Goal: Task Accomplishment & Management: Use online tool/utility

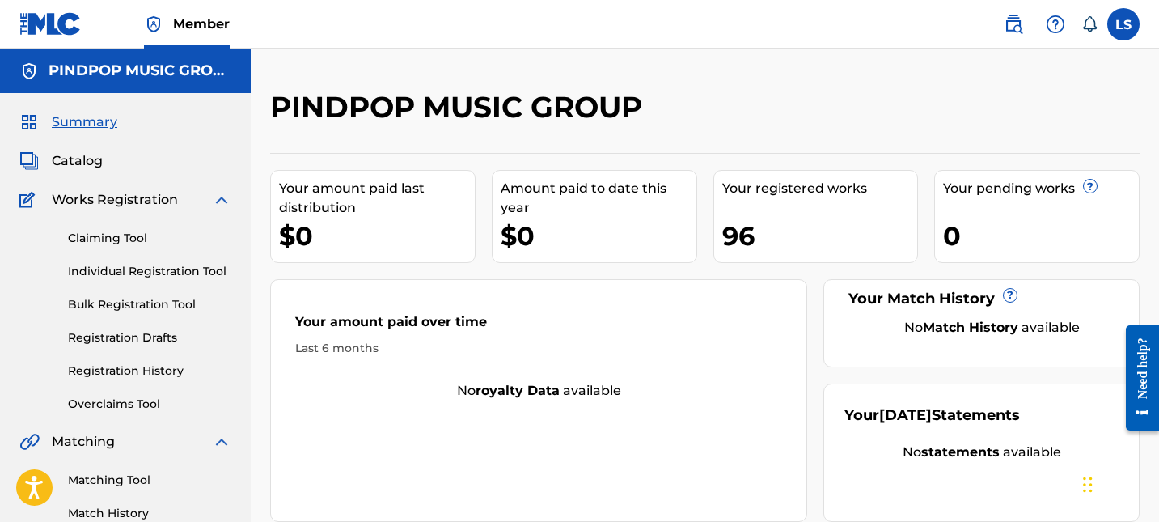
click at [577, 221] on div "$0" at bounding box center [599, 236] width 196 height 36
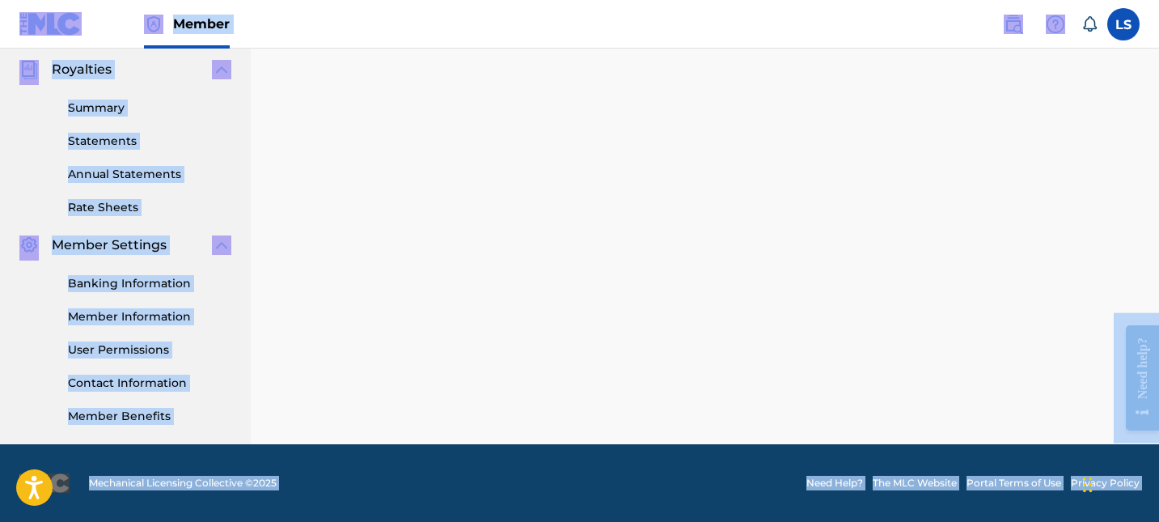
click at [577, 221] on div "PINDPOP MUSIC GROUP Your amount paid last distribution $0 Amount paid to date t…" at bounding box center [705, 26] width 908 height 836
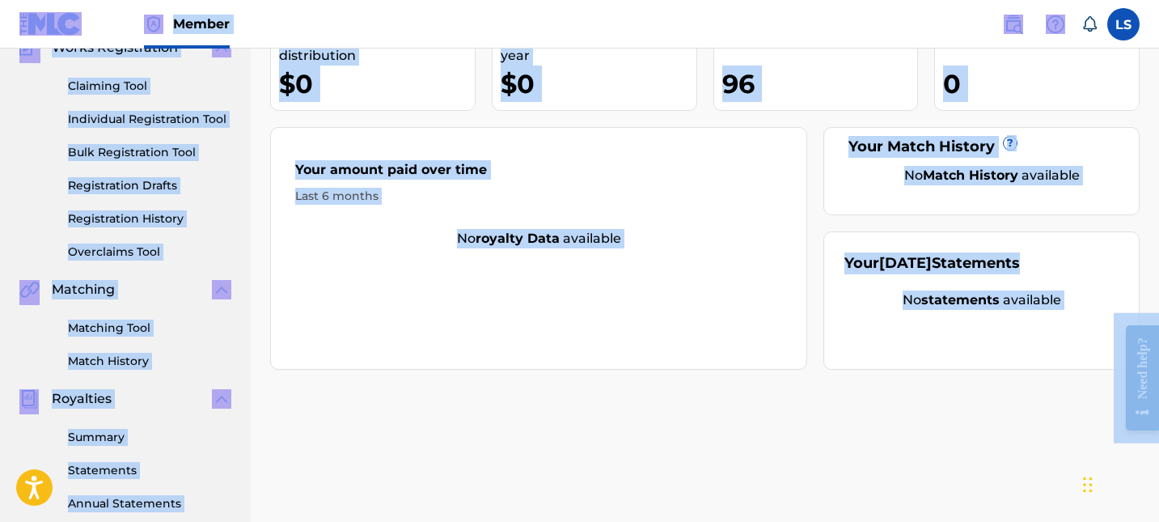
click at [577, 221] on div "Your amount paid over time Last 6 months" at bounding box center [539, 182] width 536 height 93
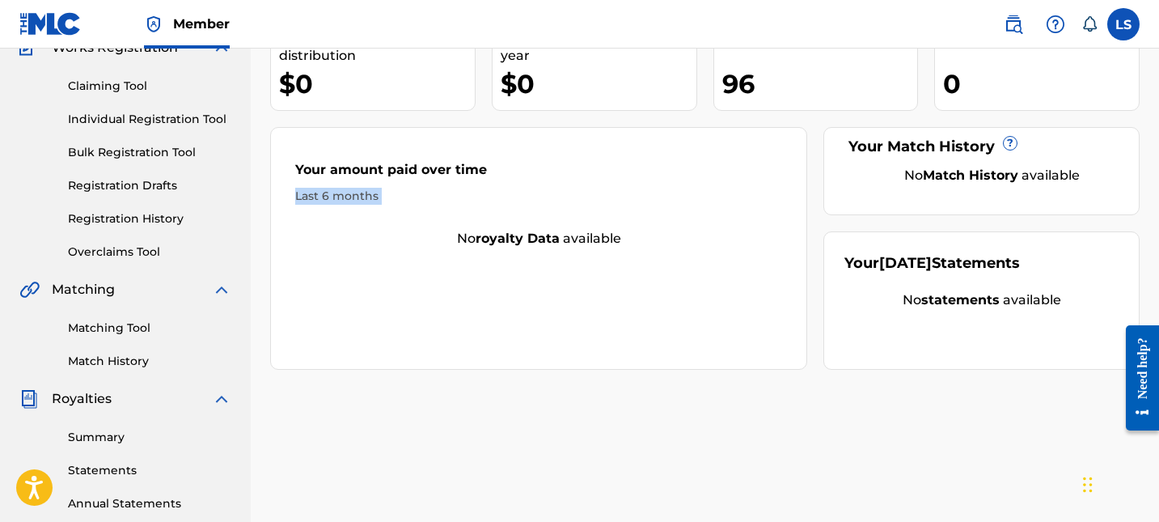
click at [577, 221] on div "Your amount paid over time Last 6 months" at bounding box center [539, 182] width 536 height 93
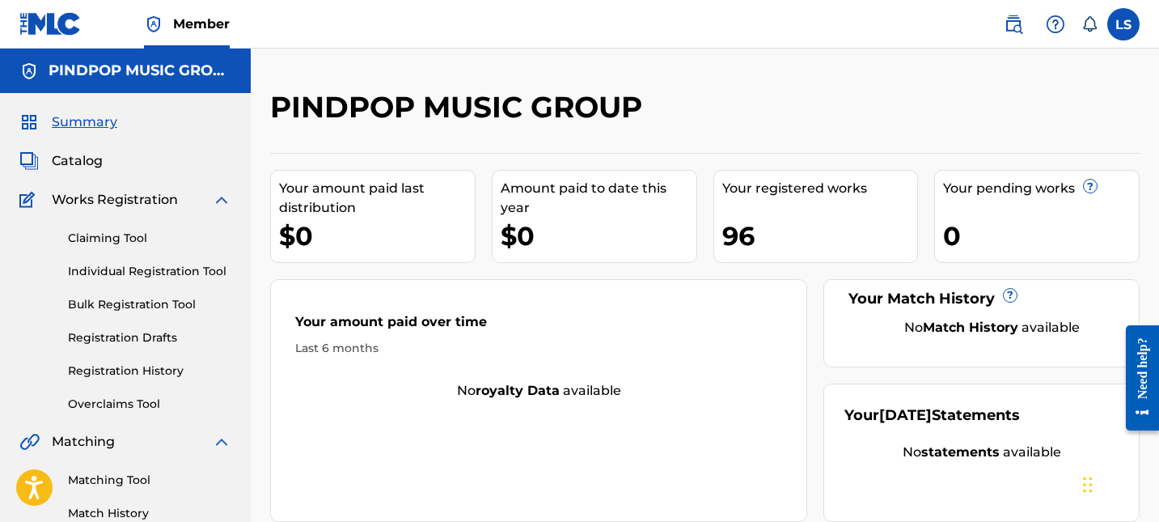
click at [1140, 29] on nav "Member LS LS LOVEJOT SINGH pindpop@gmail.com Notification Preferences Profile L…" at bounding box center [579, 24] width 1159 height 49
click at [1132, 29] on label at bounding box center [1123, 24] width 32 height 32
click at [1124, 24] on input "LS LOVEJOT SINGH pindpop@gmail.com Notification Preferences Profile Log out" at bounding box center [1124, 24] width 0 height 0
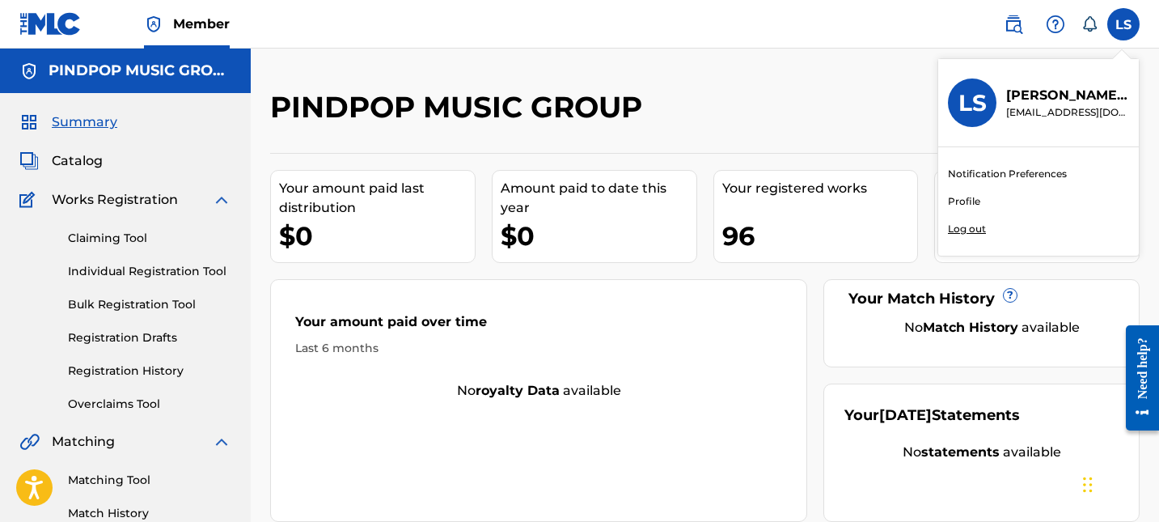
click at [1017, 171] on link "Notification Preferences" at bounding box center [1007, 174] width 119 height 15
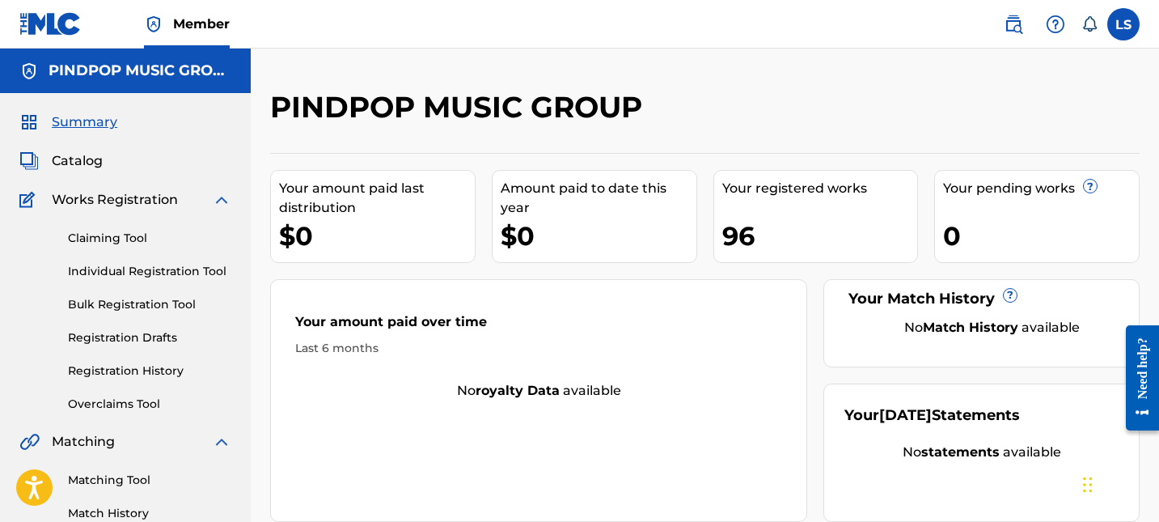
click at [1124, 39] on label at bounding box center [1123, 24] width 32 height 32
click at [1124, 24] on input "LS LOVEJOT SINGH pindpop@gmail.com Notification Preferences Profile Log out" at bounding box center [1124, 24] width 0 height 0
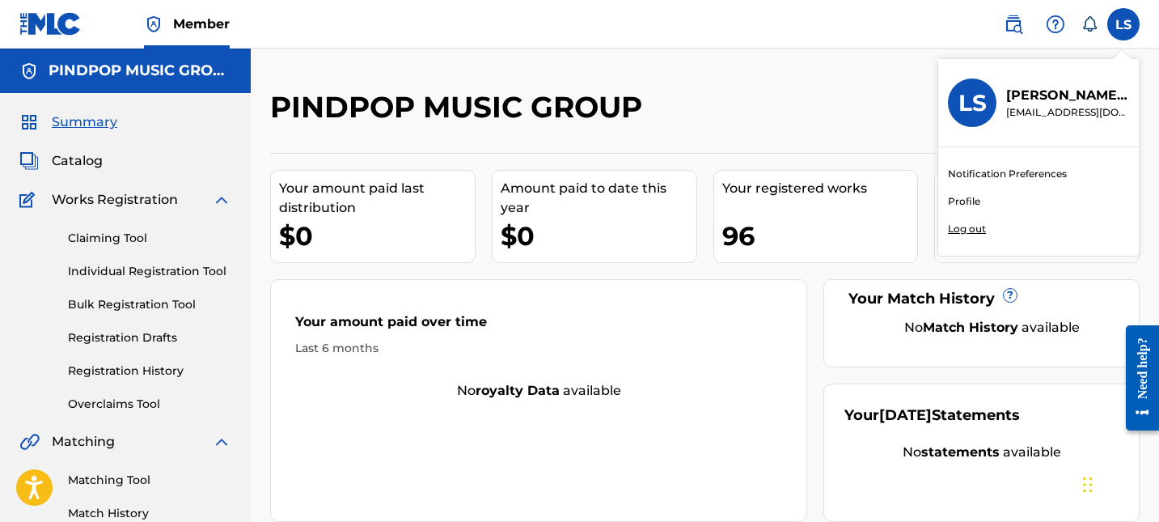
click at [976, 201] on link "Profile" at bounding box center [964, 201] width 32 height 15
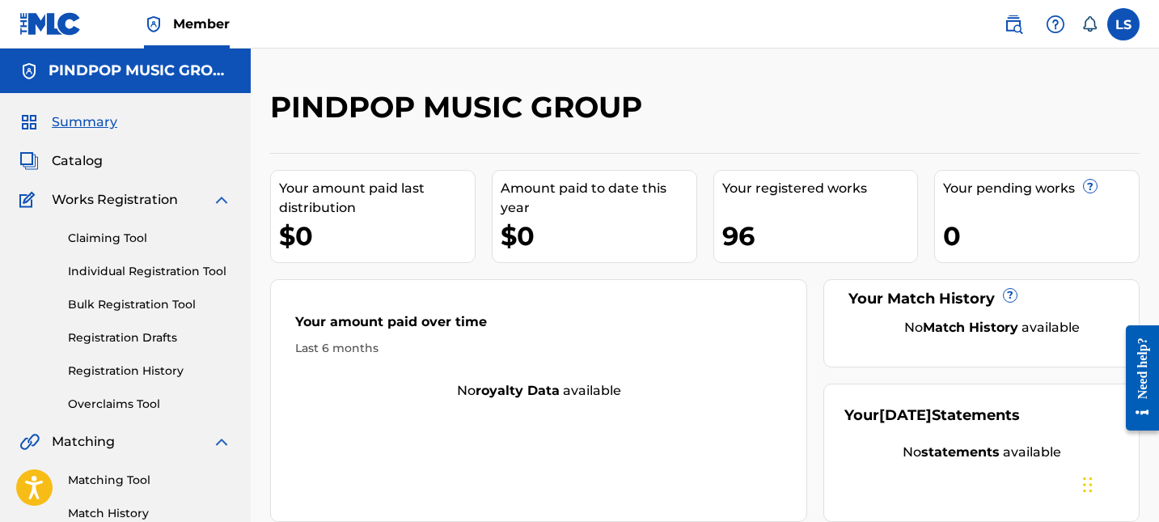
click at [583, 133] on div "PINDPOP MUSIC GROUP" at bounding box center [605, 113] width 670 height 48
click at [116, 332] on link "Registration Drafts" at bounding box center [149, 337] width 163 height 17
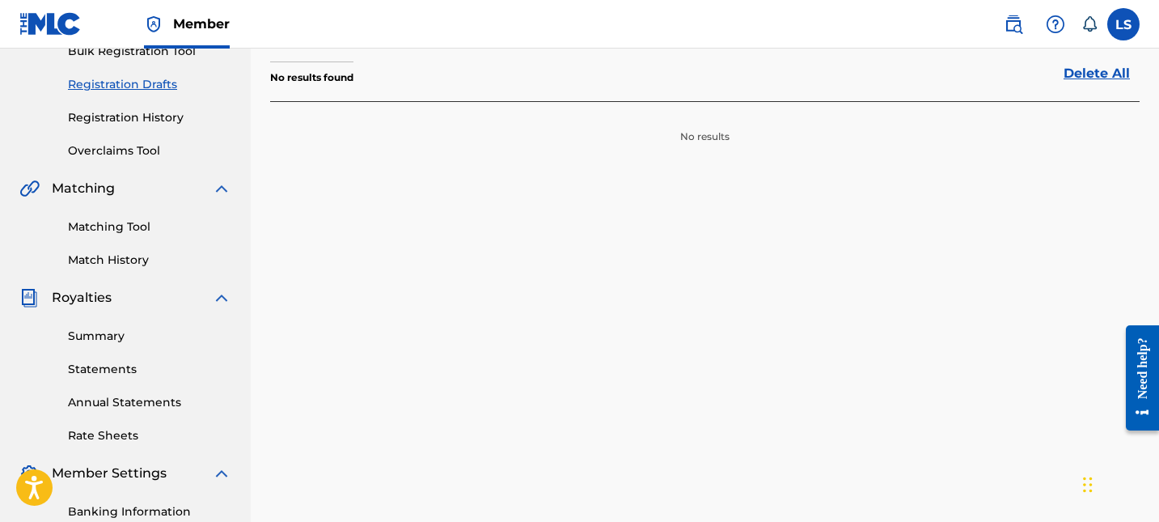
scroll to position [252, 0]
click at [151, 146] on link "Overclaims Tool" at bounding box center [149, 152] width 163 height 17
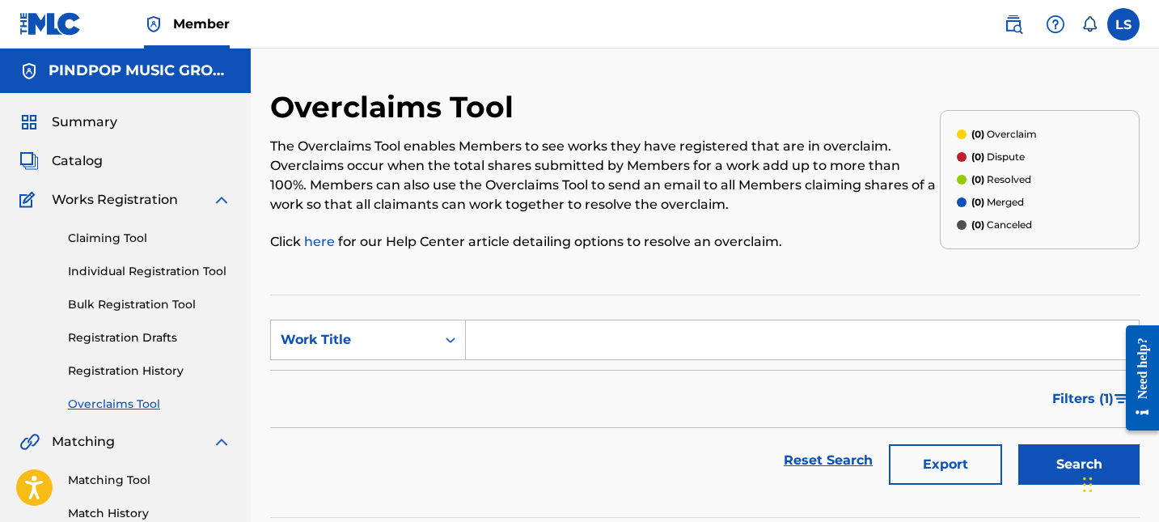
click at [121, 238] on link "Claiming Tool" at bounding box center [149, 238] width 163 height 17
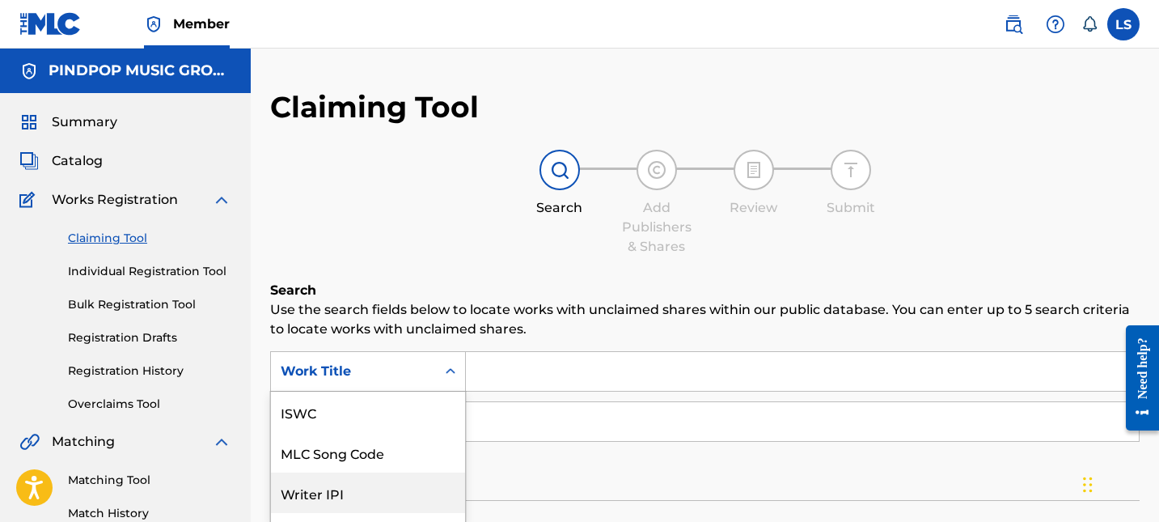
scroll to position [113, 0]
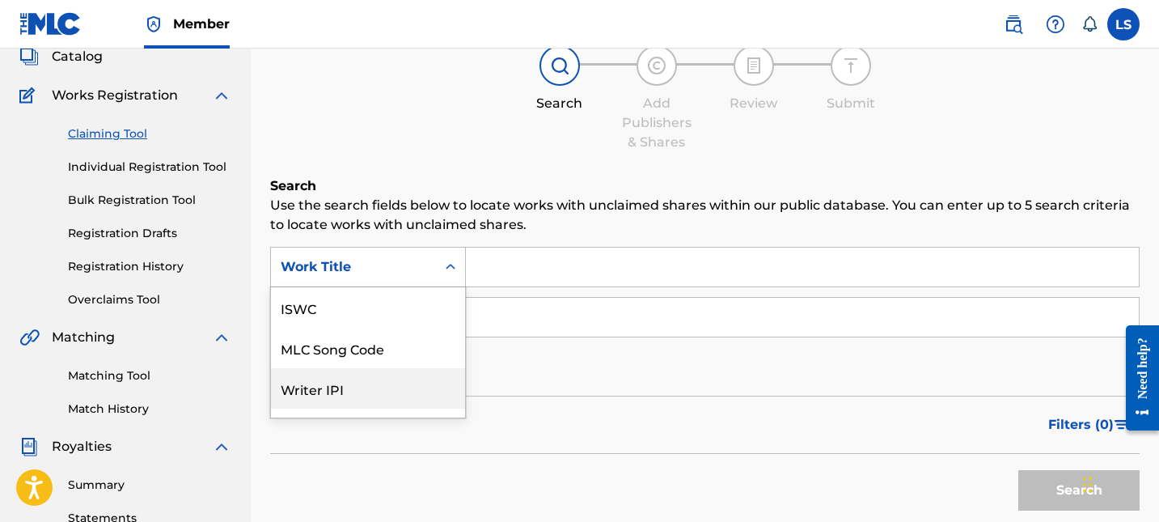
click at [354, 287] on div "Writer IPI, 3 of 7. 7 results available. Use Up and Down to choose options, pre…" at bounding box center [368, 267] width 196 height 40
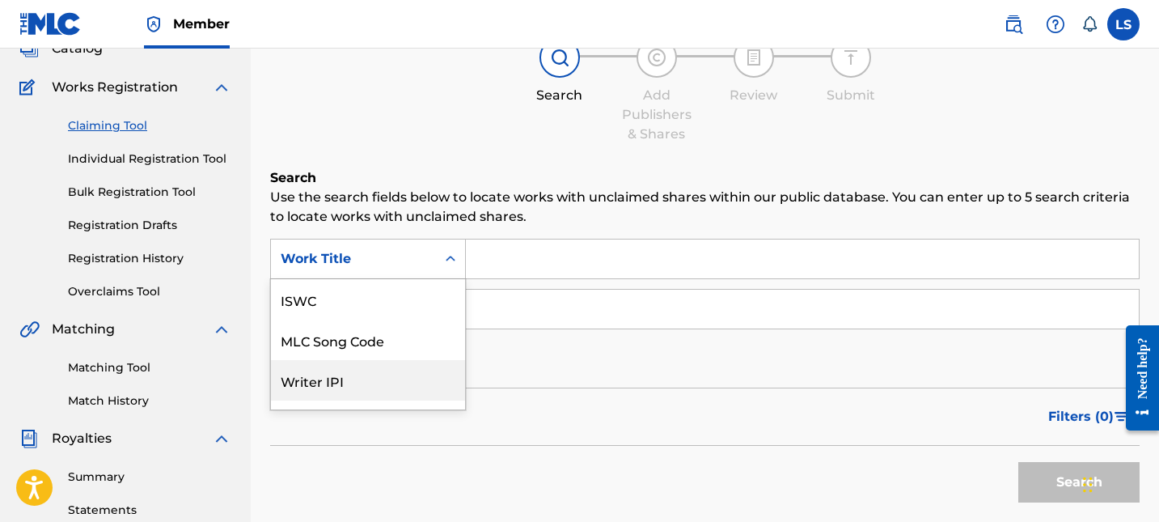
scroll to position [40, 0]
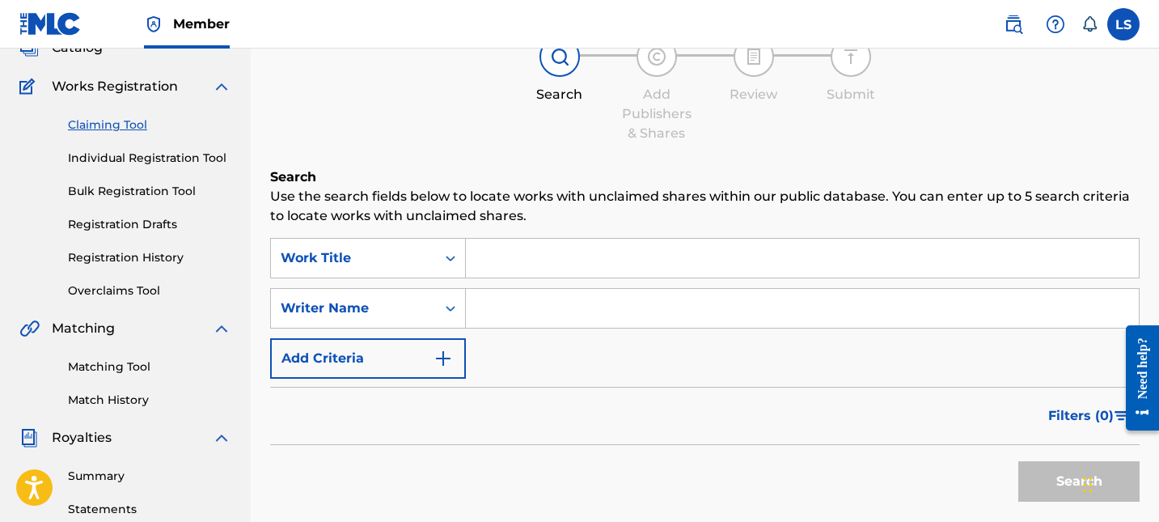
click at [599, 353] on div "SearchWithCriteria71418a6d-bcf3-4c41-b812-59b78c4368cb Work Title SearchWithCri…" at bounding box center [705, 308] width 870 height 141
click at [379, 323] on div "Writer Name" at bounding box center [353, 308] width 165 height 31
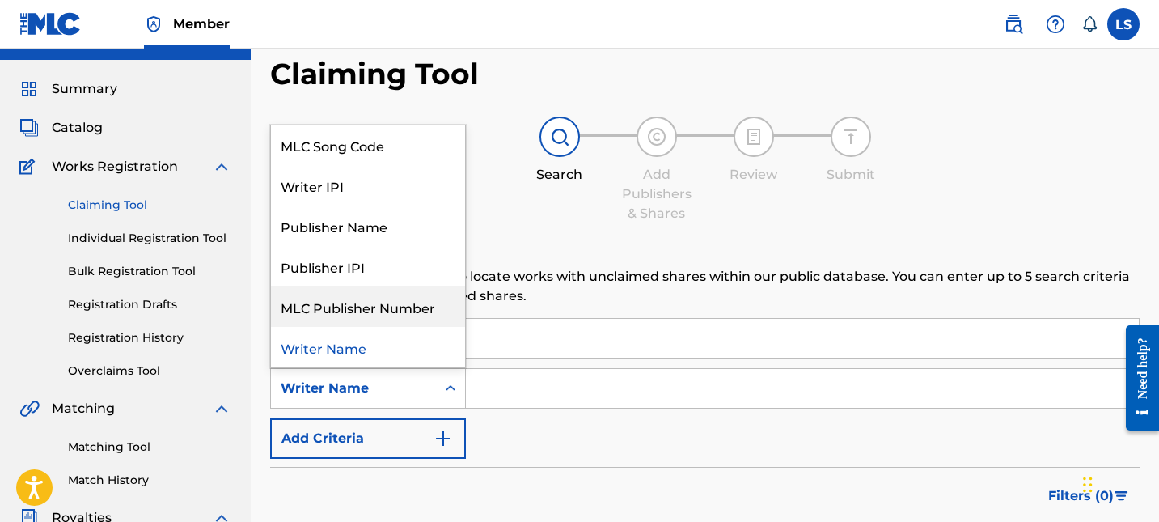
scroll to position [0, 0]
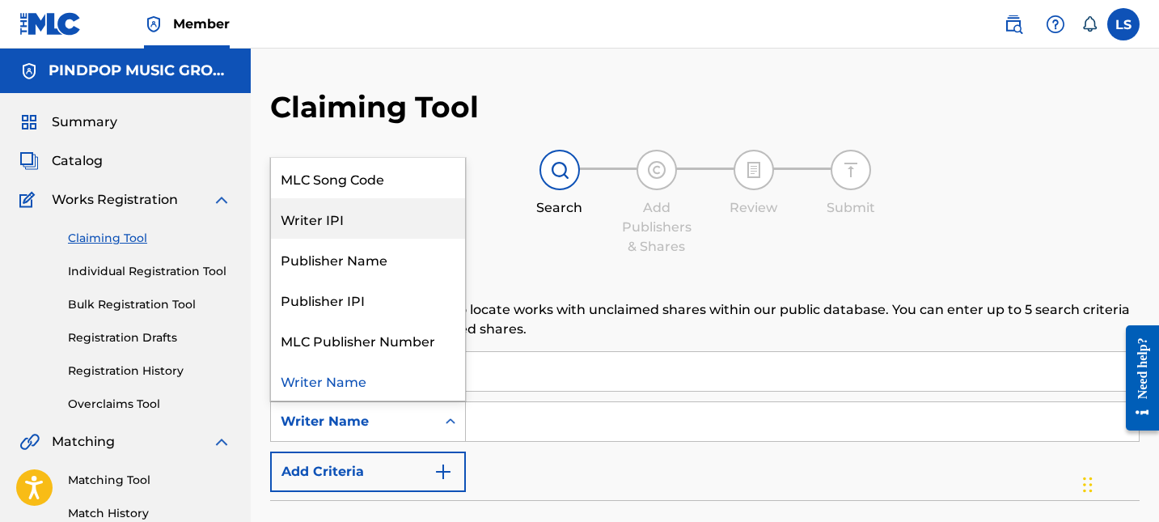
click at [135, 267] on link "Individual Registration Tool" at bounding box center [149, 271] width 163 height 17
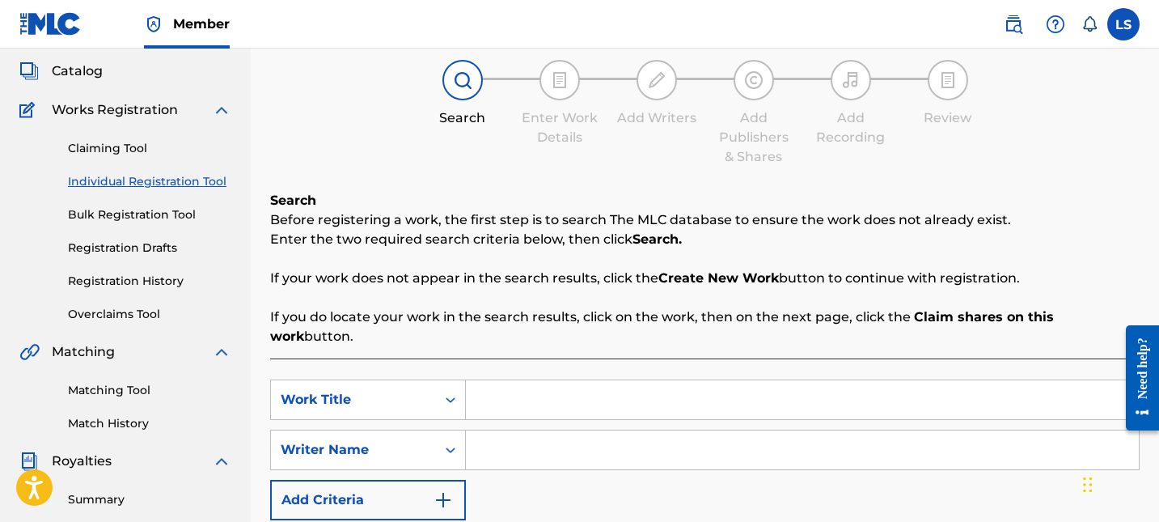
scroll to position [216, 0]
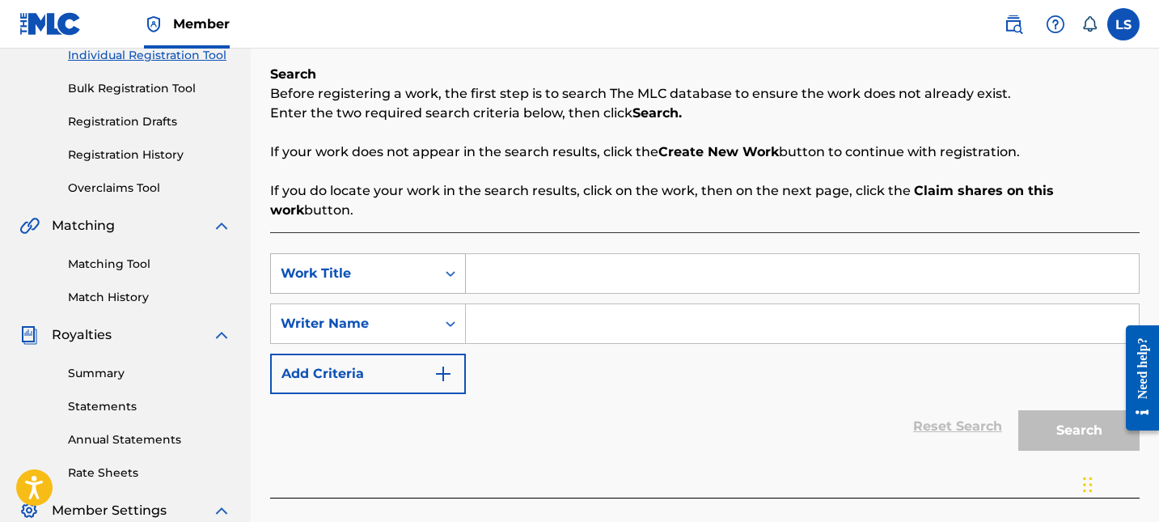
click at [387, 264] on div "Work Title" at bounding box center [354, 273] width 146 height 19
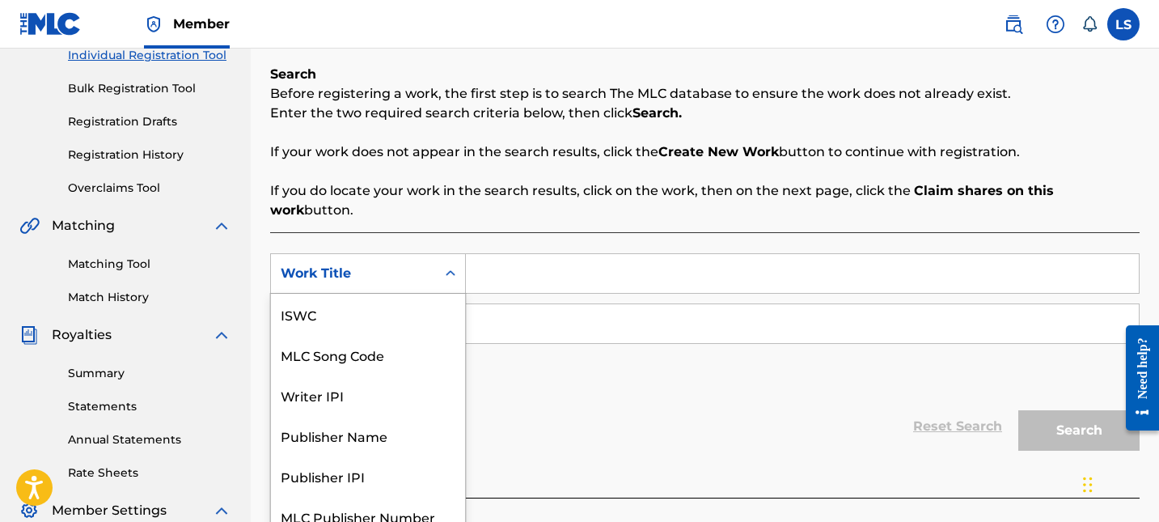
scroll to position [40, 0]
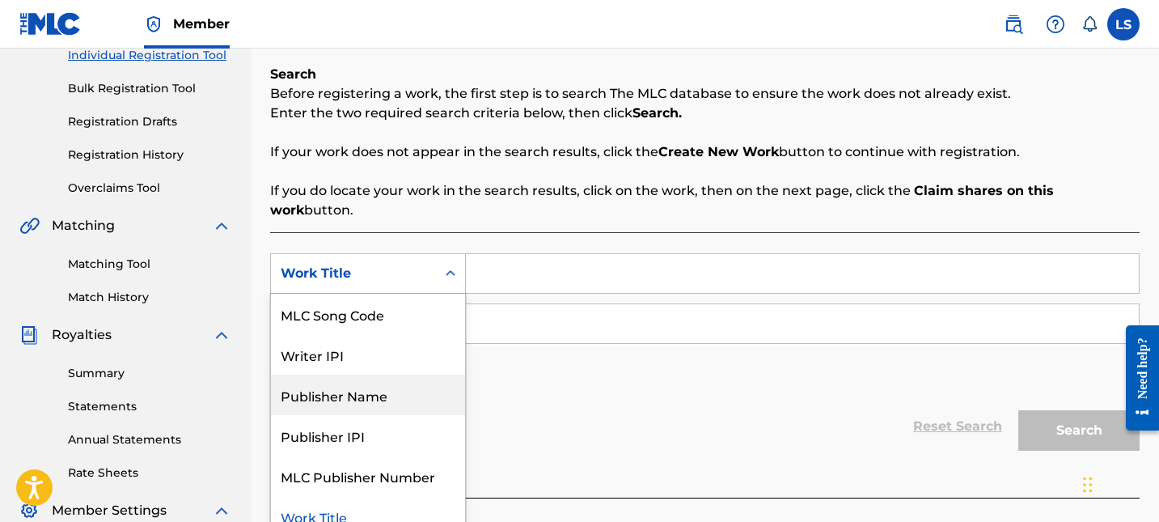
click at [562, 326] on div "SearchWithCriteriac25be2b4-0ac1-4229-bef1-20bbc29128e0 Publisher Name, 4 of 7. …" at bounding box center [705, 323] width 870 height 141
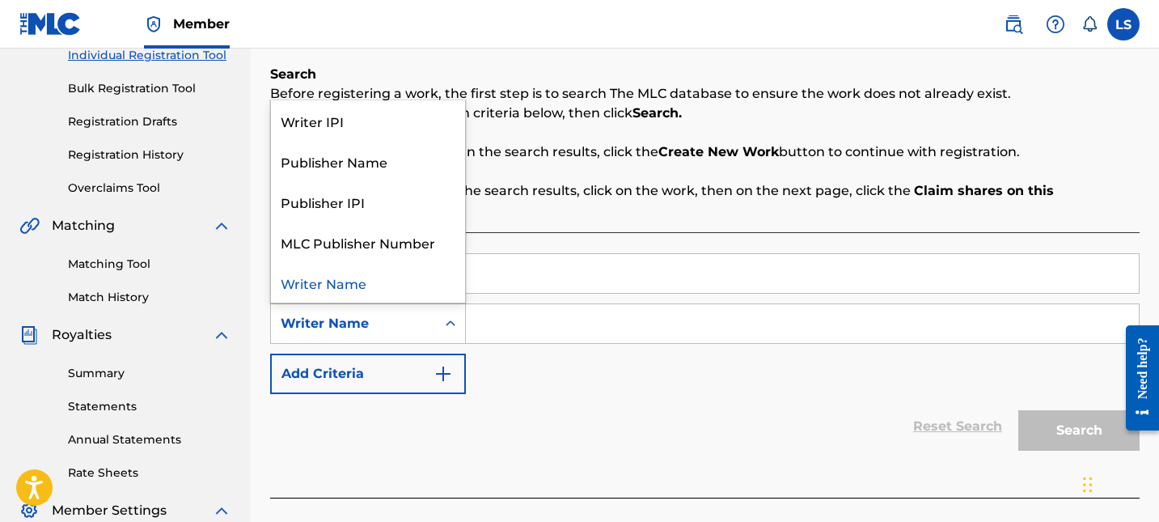
click at [437, 309] on div "Search Form" at bounding box center [450, 323] width 29 height 29
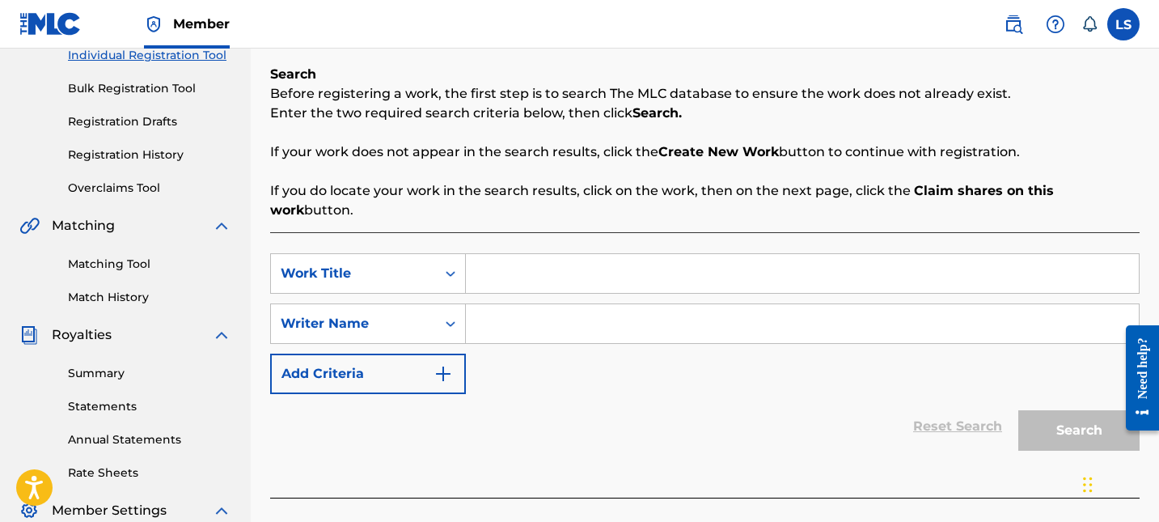
click at [149, 238] on div "Matching Tool Match History" at bounding box center [125, 270] width 212 height 70
click at [140, 265] on link "Matching Tool" at bounding box center [149, 264] width 163 height 17
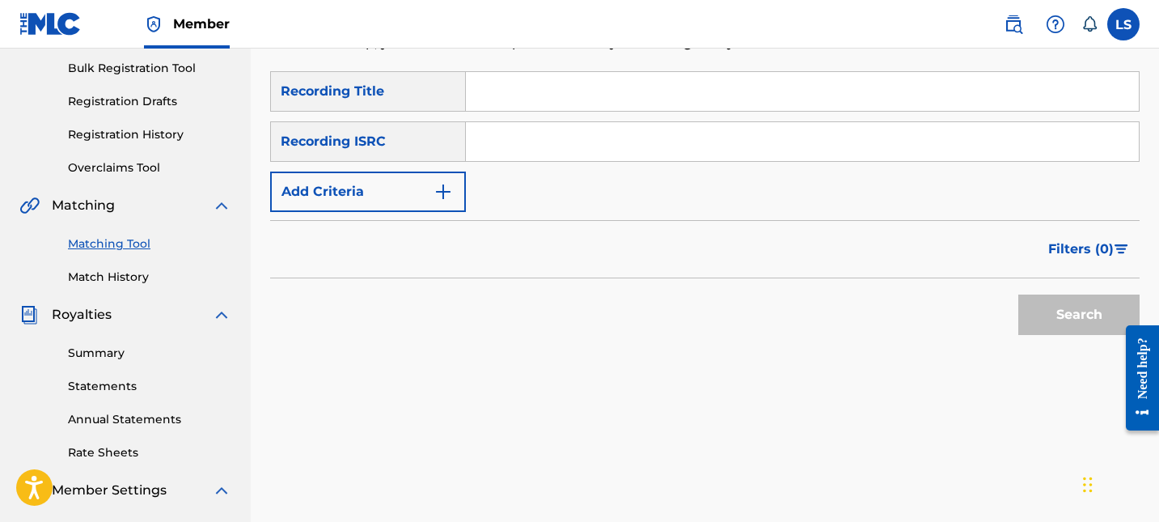
scroll to position [265, 0]
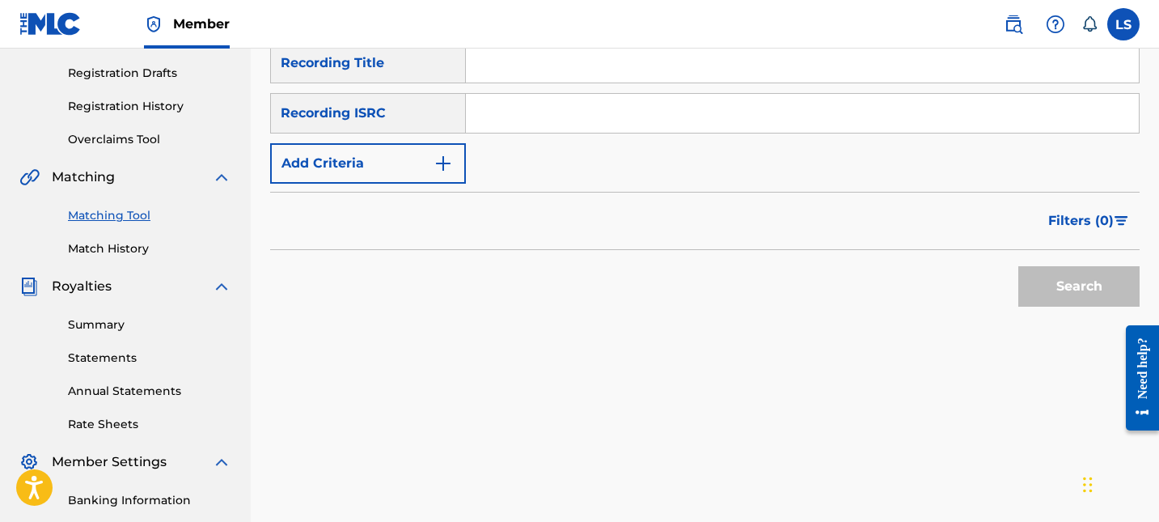
click at [523, 116] on input "Search Form" at bounding box center [802, 113] width 673 height 39
paste input "INC622215007"
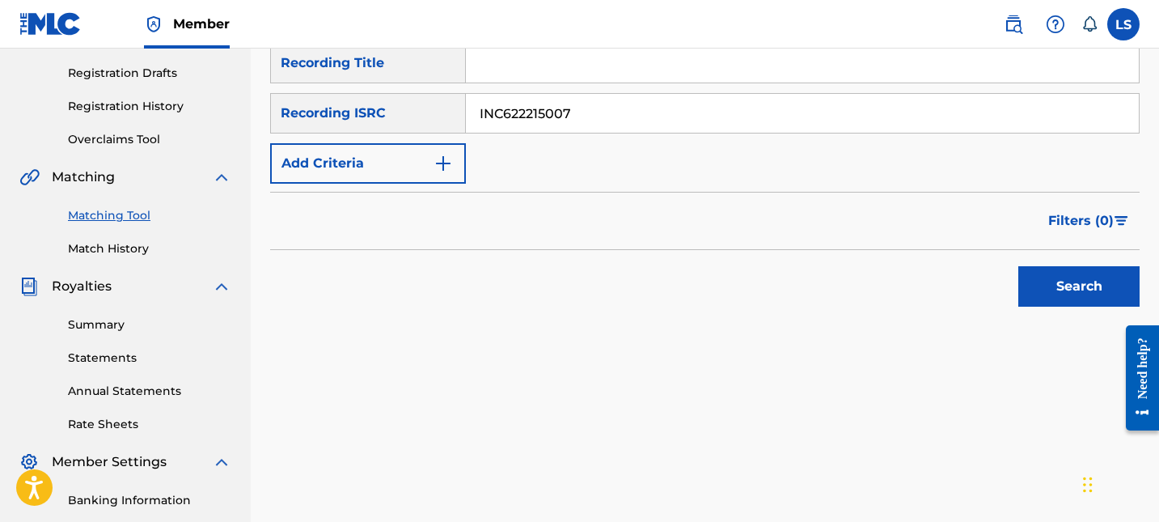
type input "INC622215007"
click at [1066, 286] on button "Search" at bounding box center [1078, 286] width 121 height 40
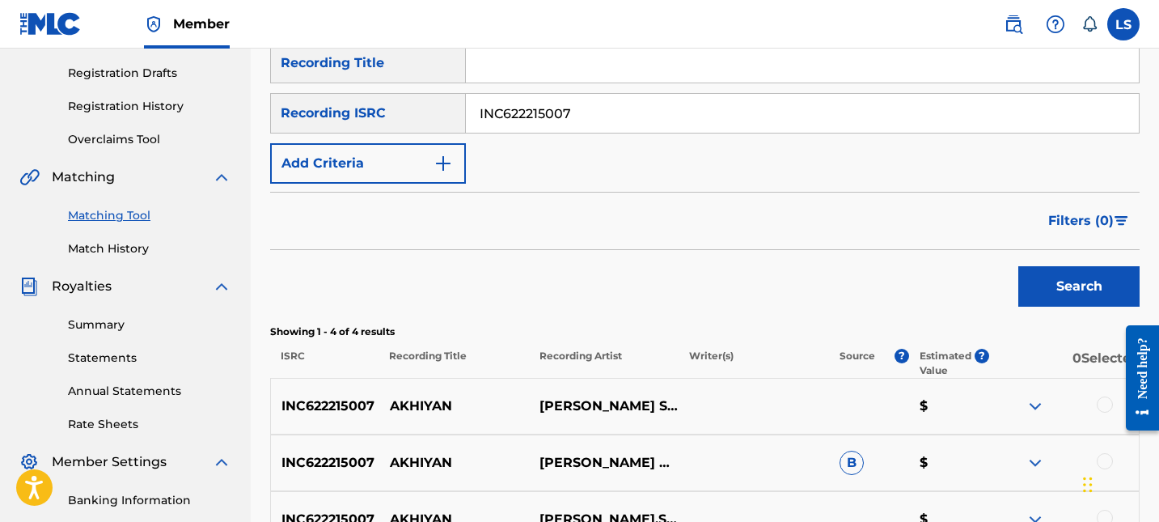
scroll to position [506, 0]
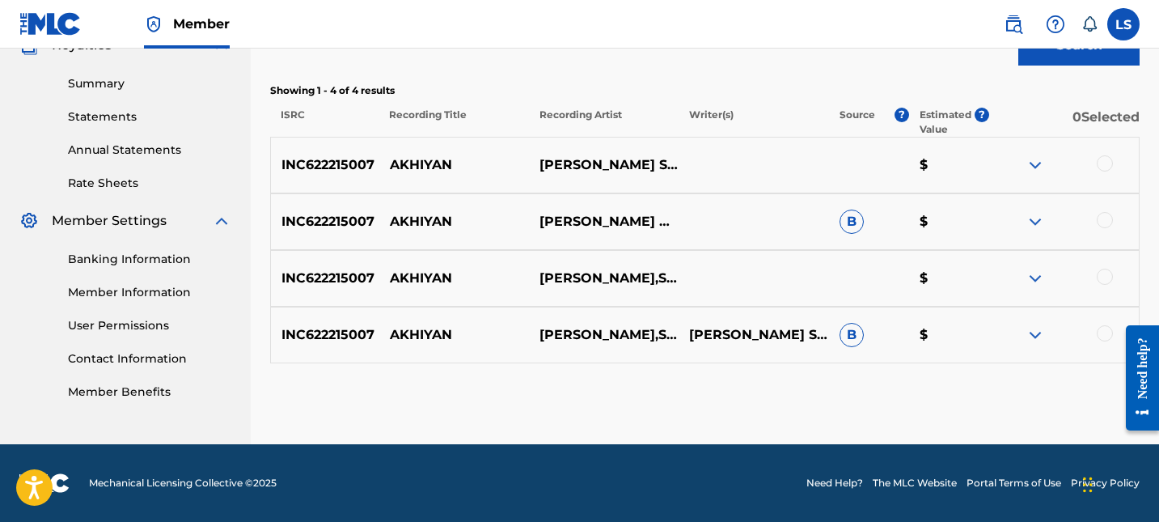
click at [1040, 346] on div "INC622215007 AKHIYAN HARKIRAT SANGHA,STARBOY X HARKIRAT SANGHANICOLAS MARLON ST…" at bounding box center [705, 335] width 870 height 57
click at [1040, 335] on img at bounding box center [1035, 334] width 19 height 19
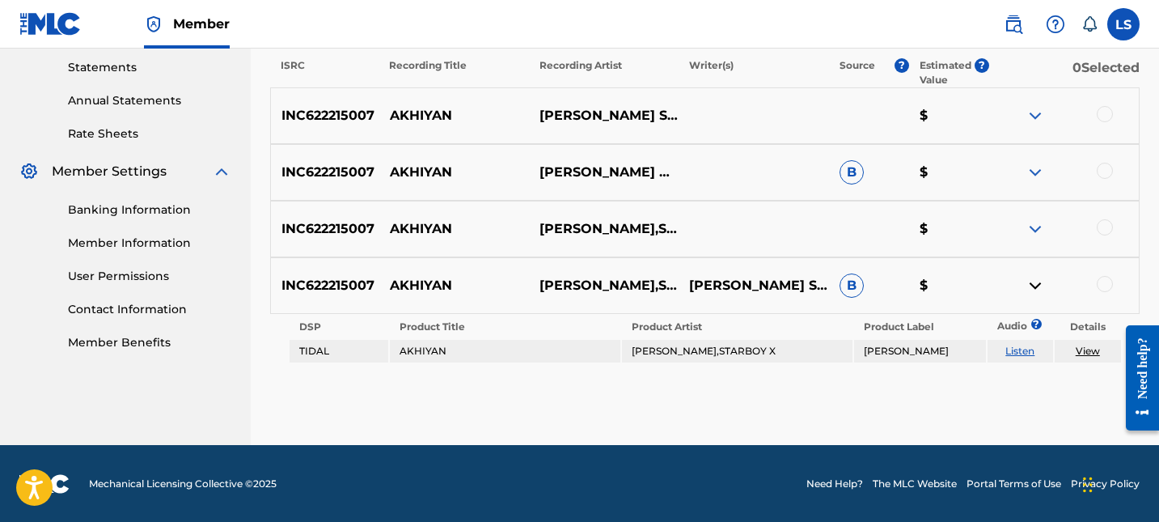
scroll to position [556, 0]
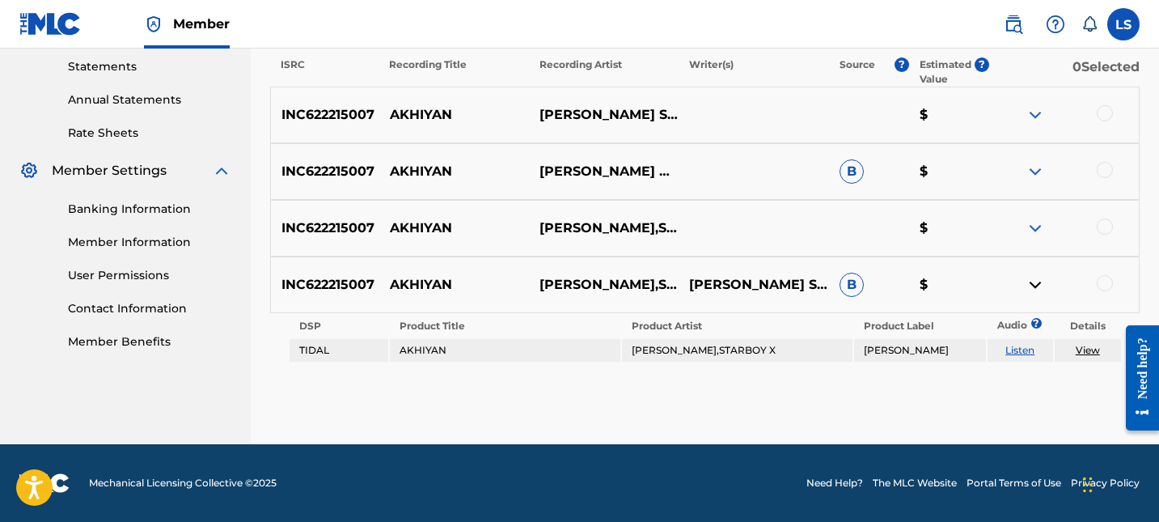
click at [1090, 348] on link "View" at bounding box center [1088, 350] width 24 height 12
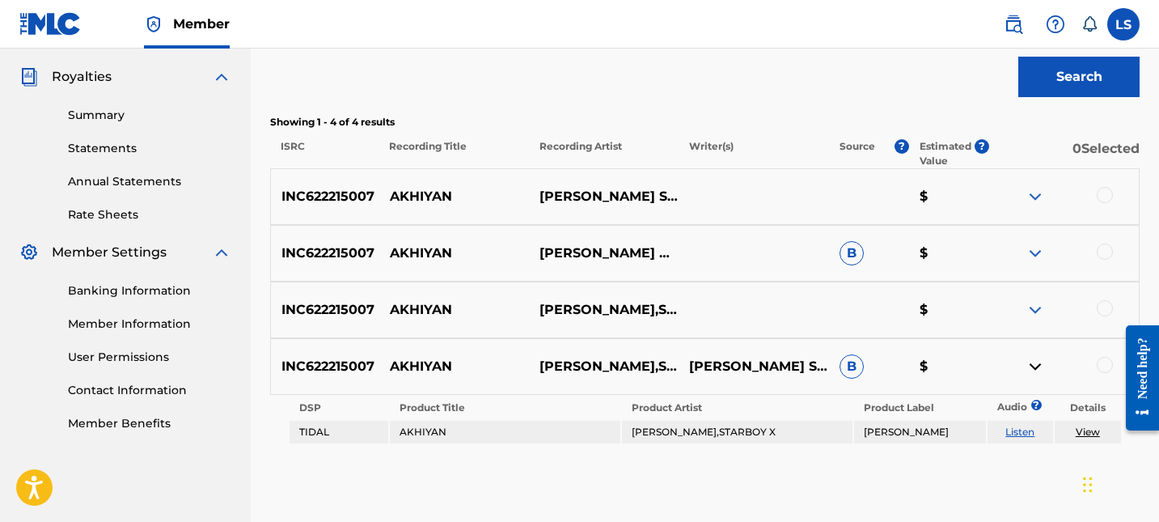
scroll to position [471, 0]
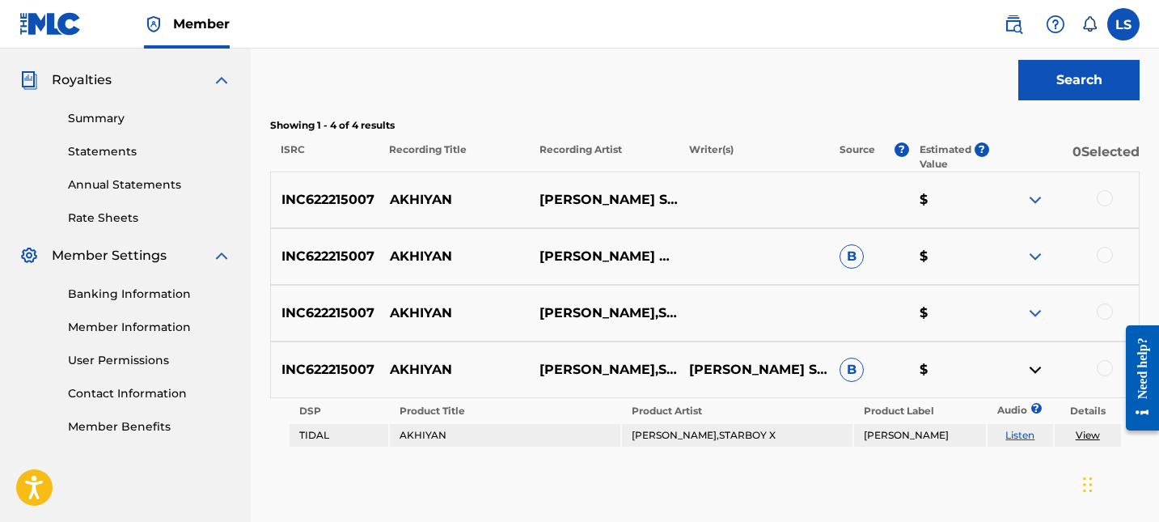
click at [1041, 257] on img at bounding box center [1035, 256] width 19 height 19
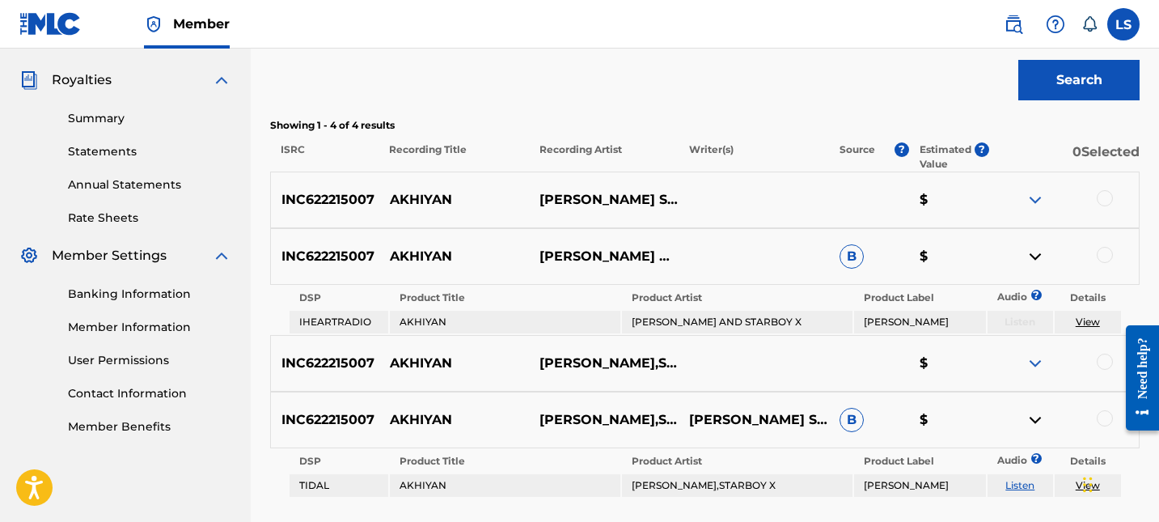
scroll to position [482, 0]
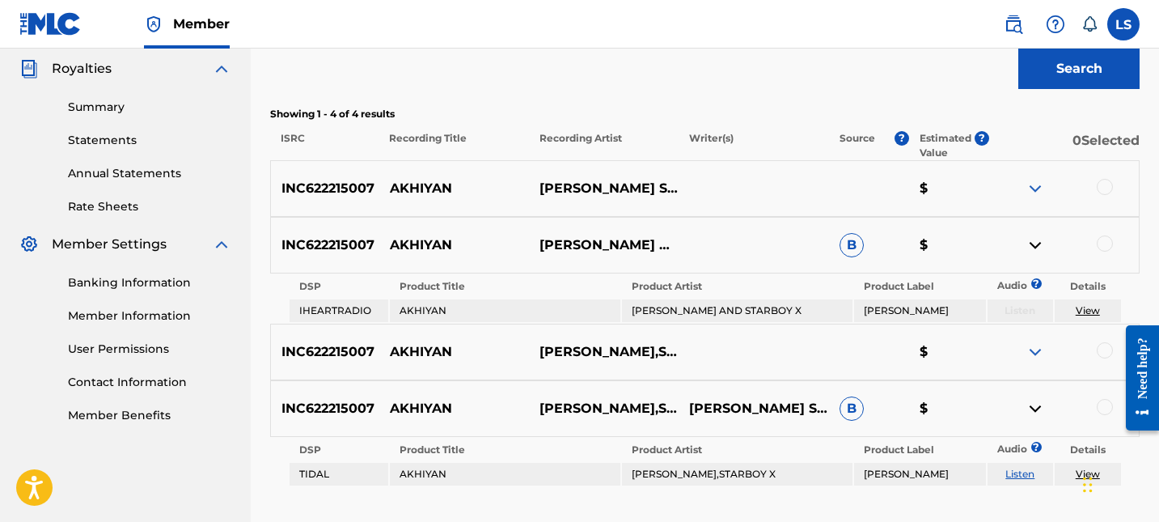
click at [1094, 311] on link "View" at bounding box center [1088, 310] width 24 height 12
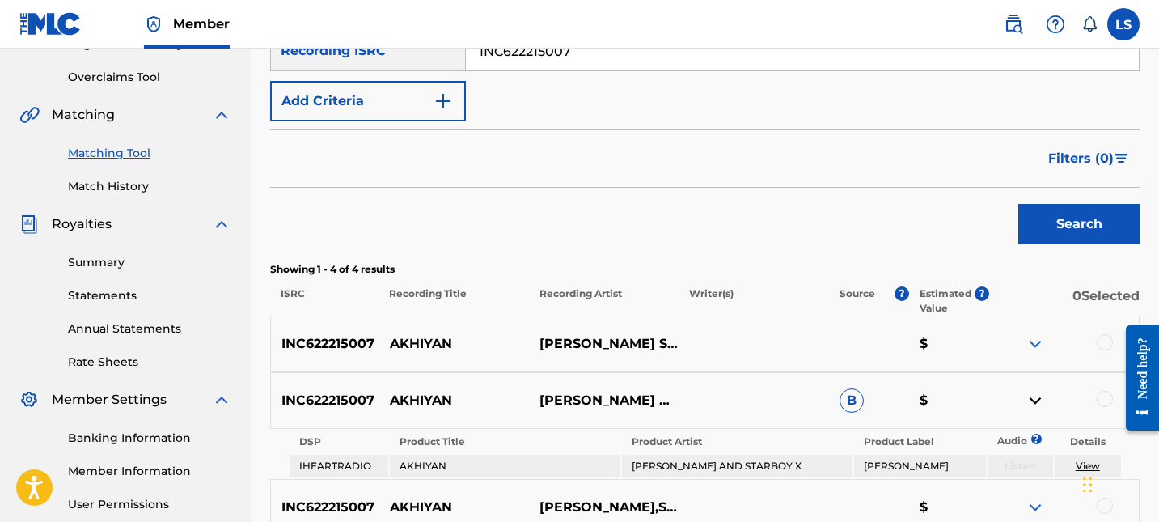
scroll to position [0, 0]
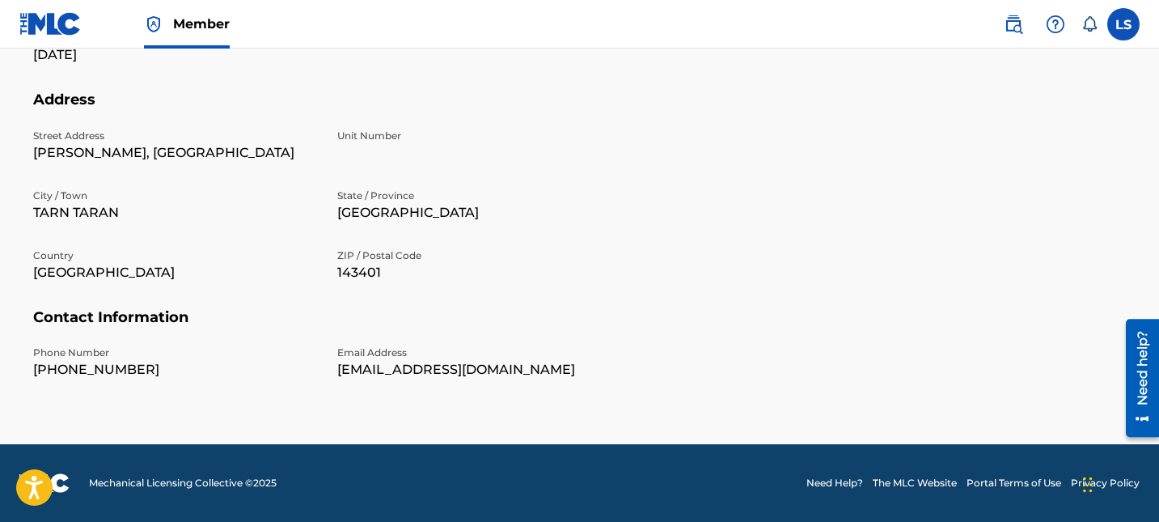
scroll to position [586, 0]
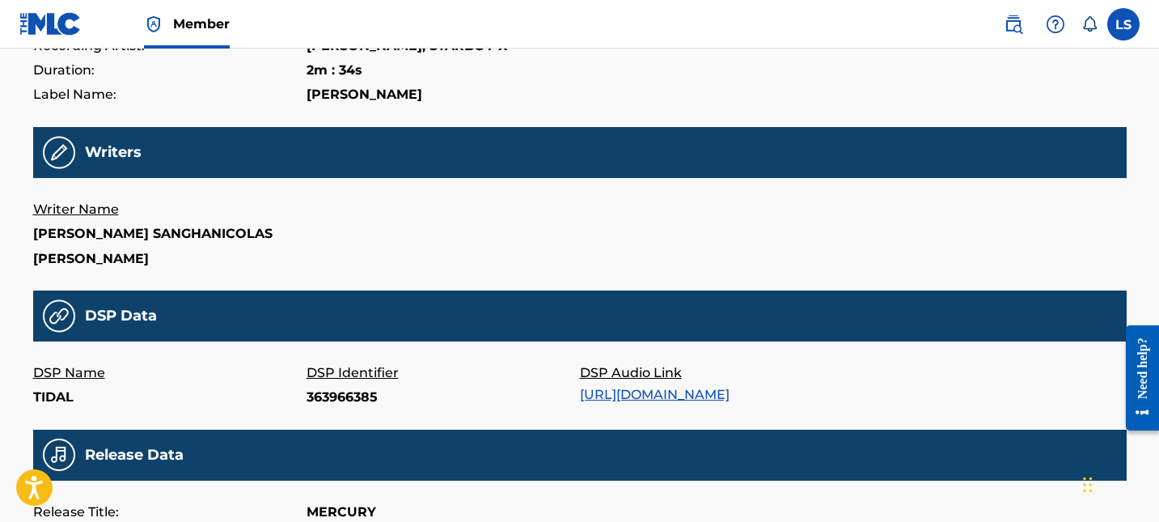
scroll to position [312, 0]
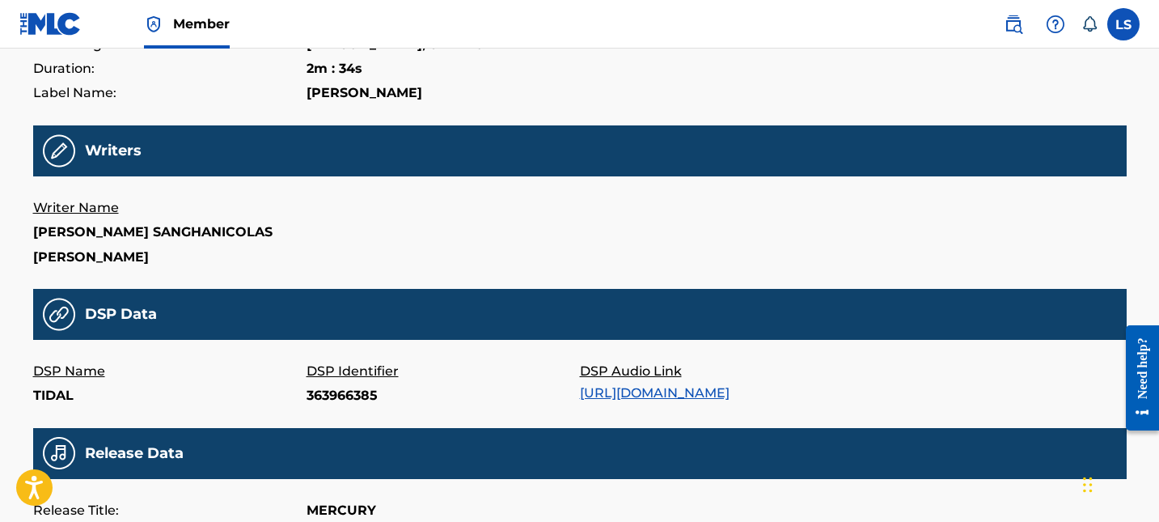
click at [673, 270] on main "AKHIYAN All recording data featured below has been provided to The MLC by the d…" at bounding box center [580, 236] width 1094 height 918
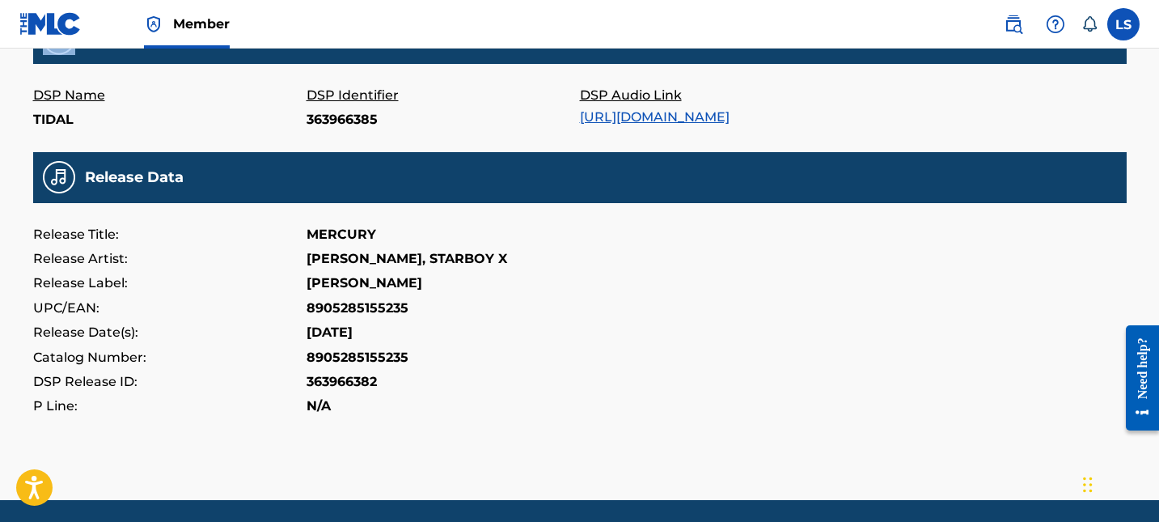
scroll to position [590, 0]
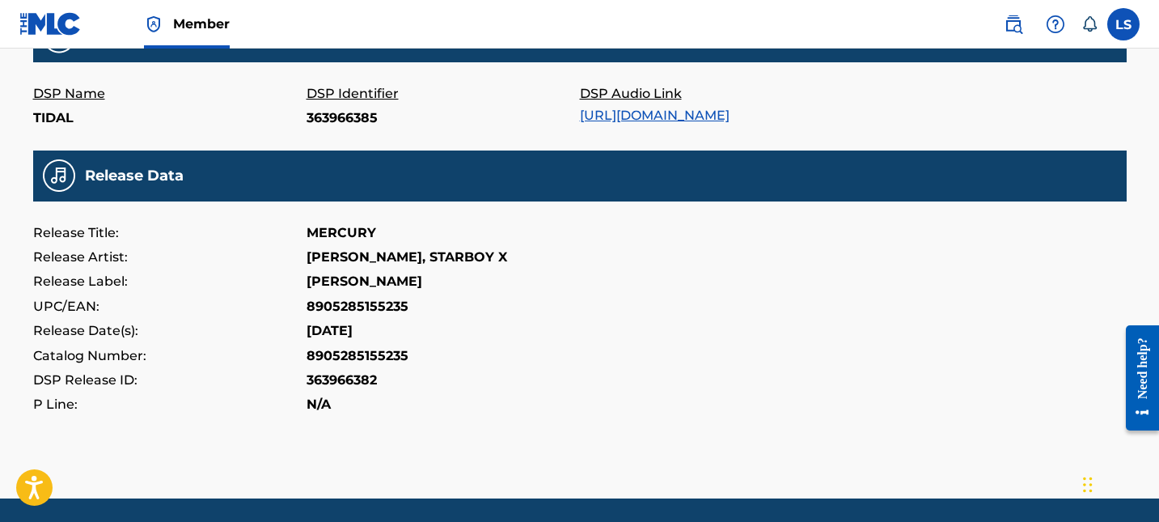
click at [673, 270] on div "Release Label: [PERSON_NAME]" at bounding box center [580, 281] width 1094 height 24
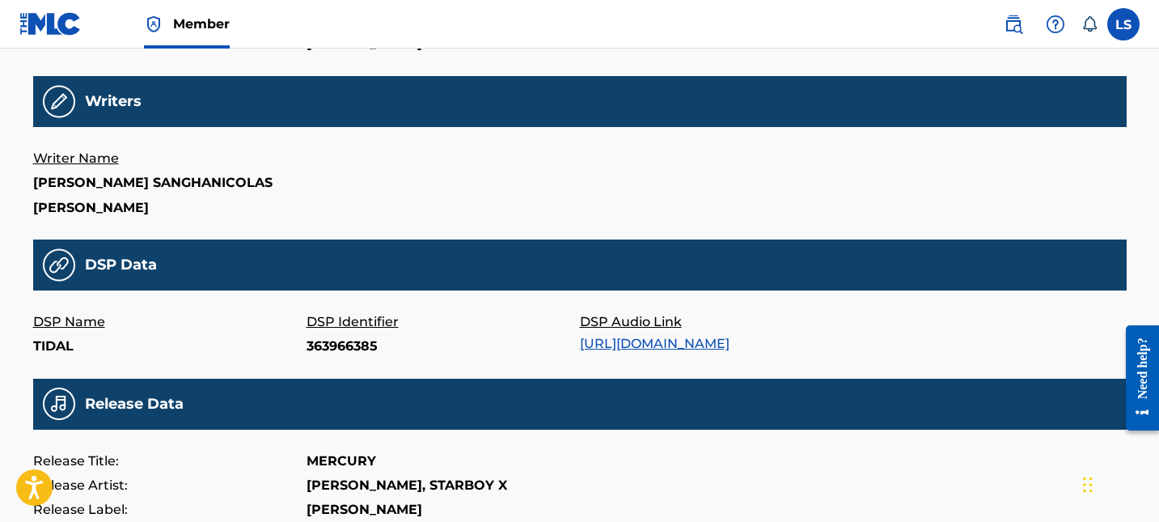
scroll to position [0, 0]
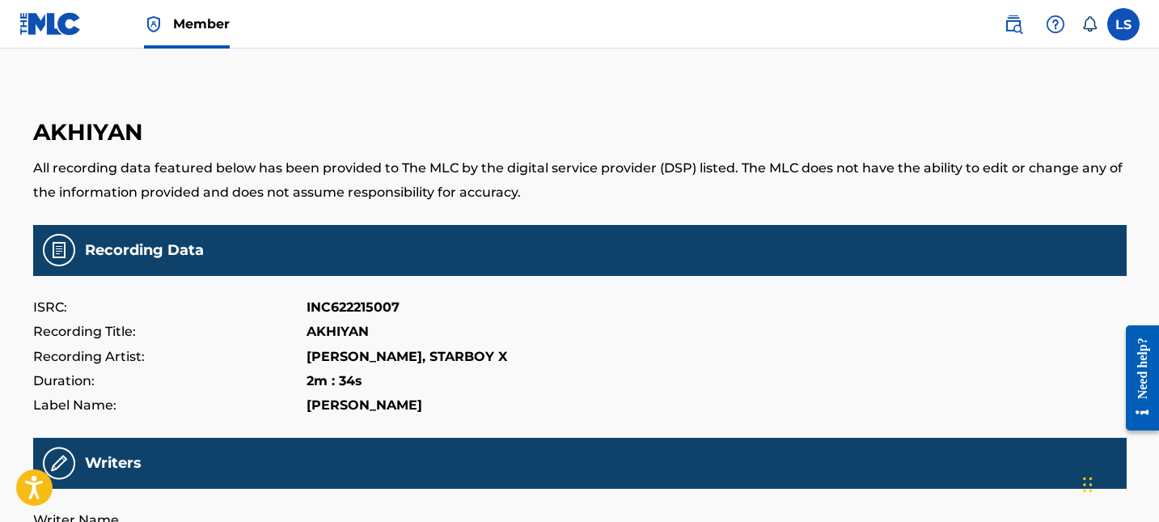
click at [389, 359] on p "[PERSON_NAME], STARBOY X" at bounding box center [407, 357] width 201 height 24
click at [389, 359] on p "HARKIRAT SANGHA, STARBOY X" at bounding box center [407, 357] width 201 height 24
copy p "SANGHA"
click at [349, 349] on p "HARKIRAT SANGHA, STARBOY X" at bounding box center [407, 357] width 201 height 24
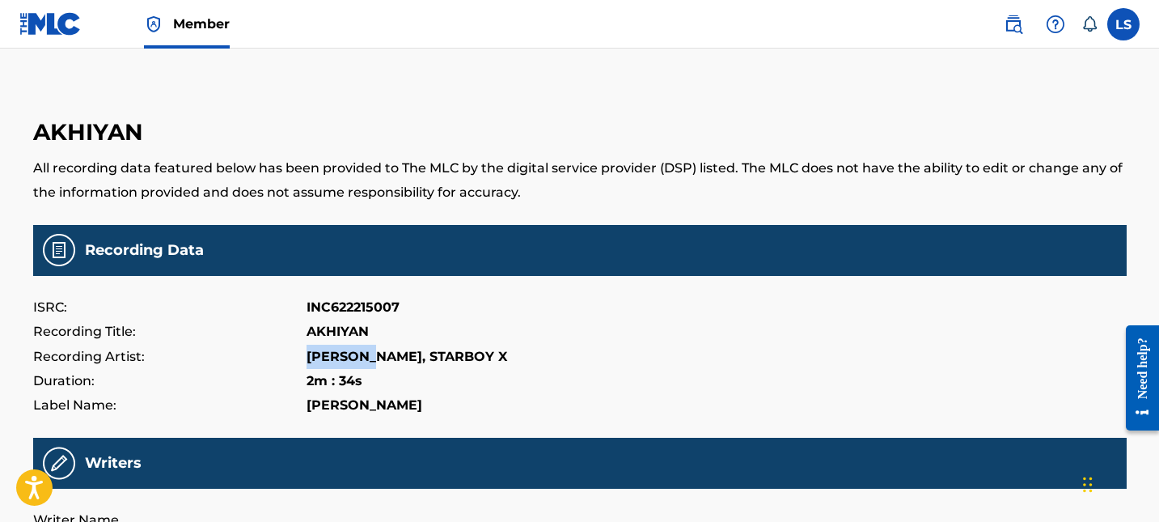
copy p "HARKIRAT"
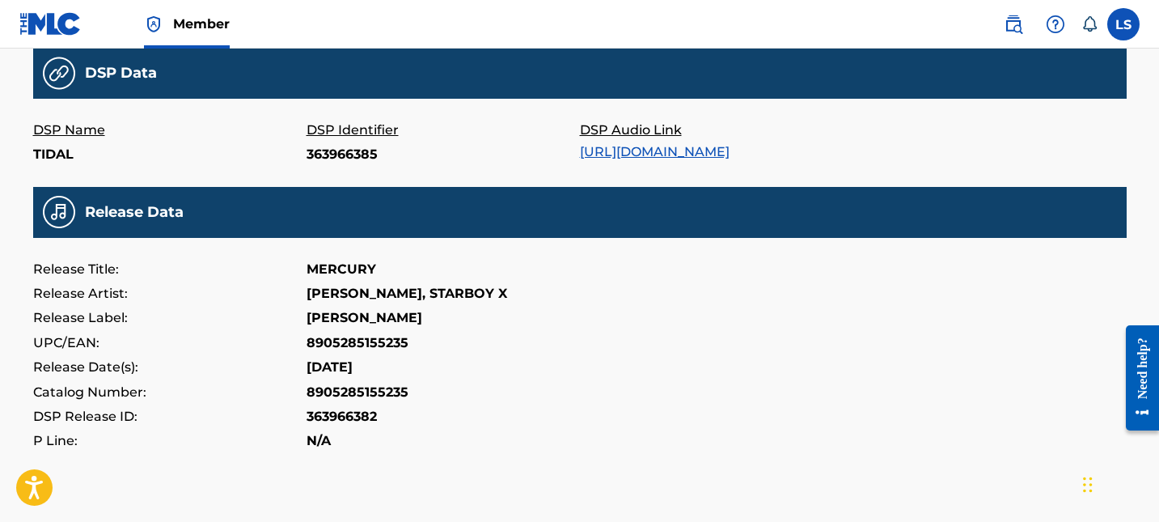
scroll to position [644, 0]
